Goal: Book appointment/travel/reservation

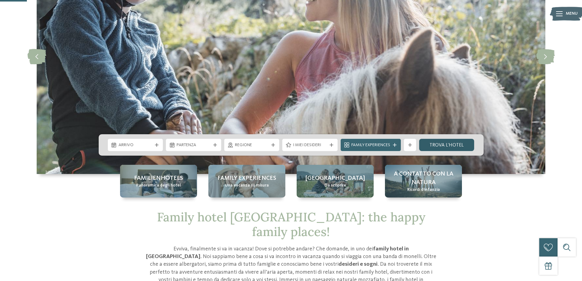
scroll to position [122, 0]
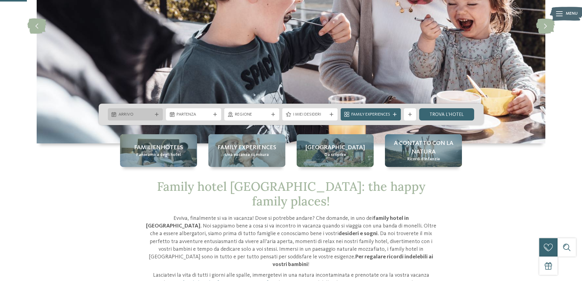
click at [158, 115] on icon at bounding box center [157, 114] width 4 height 4
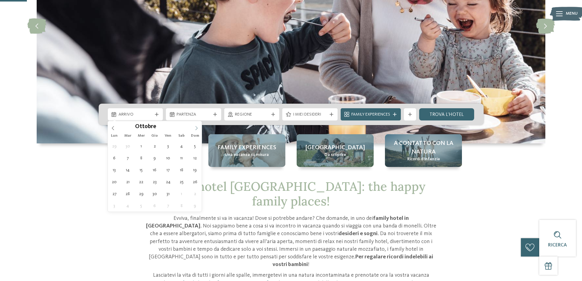
click at [199, 127] on span at bounding box center [196, 126] width 10 height 10
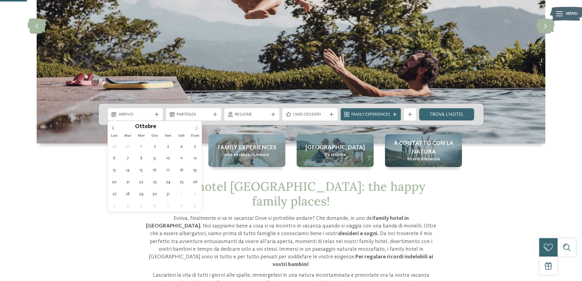
click at [199, 126] on icon at bounding box center [196, 128] width 4 height 4
type div "[DATE]"
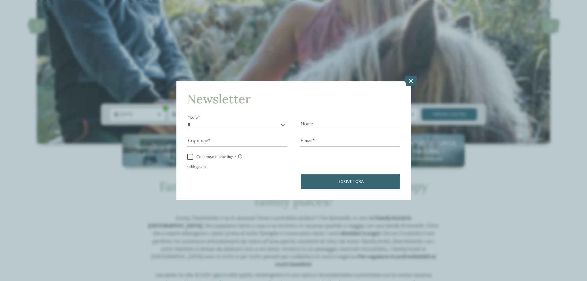
click at [275, 130] on div "Cognome" at bounding box center [237, 137] width 101 height 17
click at [411, 79] on icon at bounding box center [410, 80] width 13 height 11
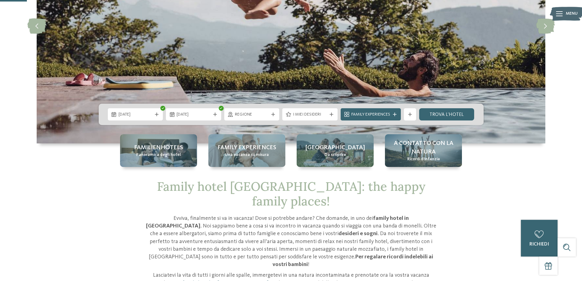
click at [274, 114] on icon at bounding box center [273, 114] width 4 height 4
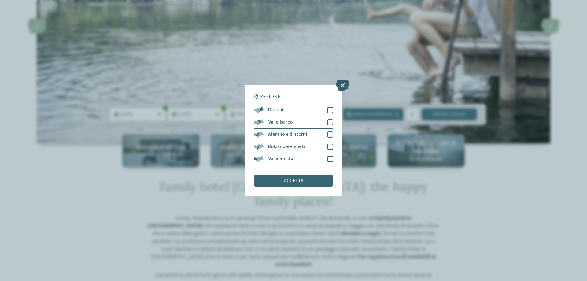
click at [343, 83] on icon at bounding box center [342, 84] width 13 height 11
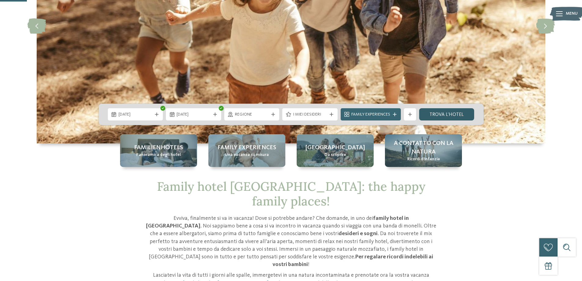
click at [434, 114] on link "trova l’hotel" at bounding box center [446, 114] width 55 height 12
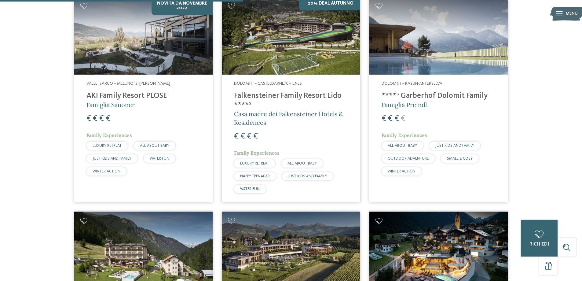
scroll to position [720, 0]
